Goal: Task Accomplishment & Management: Manage account settings

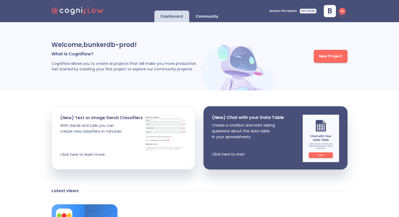
click at [314, 11] on div "SEE USAGE" at bounding box center [308, 11] width 17 height 5
click at [343, 10] on icon "button" at bounding box center [342, 11] width 6 height 6
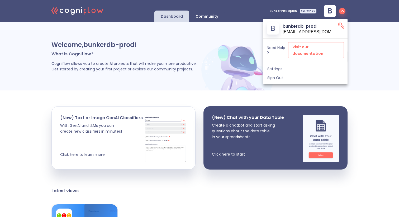
click at [317, 89] on div at bounding box center [199, 108] width 399 height 217
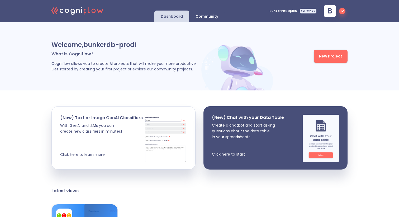
click at [334, 6] on div "b" at bounding box center [330, 11] width 12 height 12
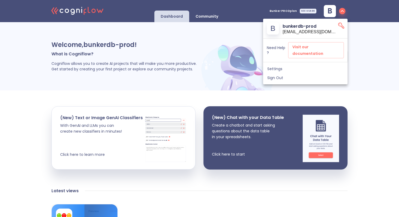
click at [170, 58] on div at bounding box center [199, 108] width 399 height 217
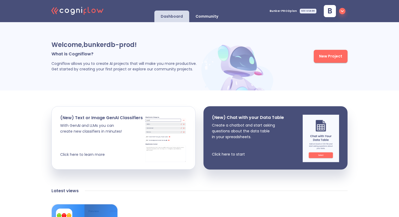
click at [312, 11] on div "SEE USAGE" at bounding box center [308, 11] width 17 height 5
click at [327, 11] on span "b" at bounding box center [329, 10] width 5 height 7
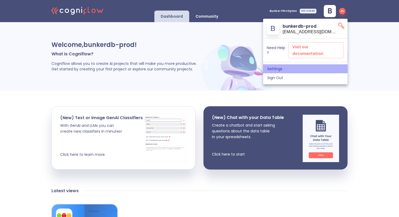
click at [273, 66] on span "Settings" at bounding box center [305, 68] width 76 height 5
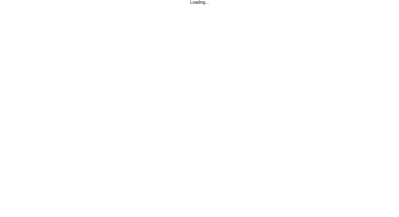
click at [273, 5] on html "Loading..." at bounding box center [199, 2] width 399 height 5
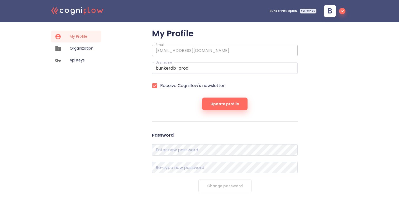
click at [77, 48] on span "Organization" at bounding box center [82, 49] width 24 height 6
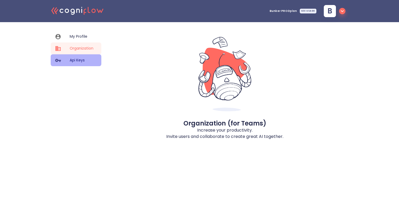
click at [78, 60] on span "Api Keys" at bounding box center [82, 61] width 24 height 6
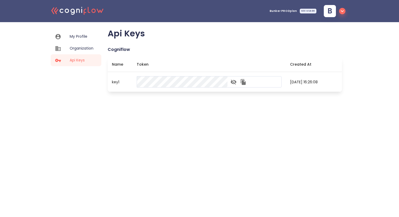
click at [387, 11] on div ".cls-1{fill:#141624;}.cls-2{fill:#eb5e60;}.cls-3{fill:none;stroke:#eb5e60;strok…" at bounding box center [199, 11] width 399 height 22
click at [303, 12] on div "SEE USAGE" at bounding box center [308, 11] width 17 height 5
